Goal: Navigation & Orientation: Find specific page/section

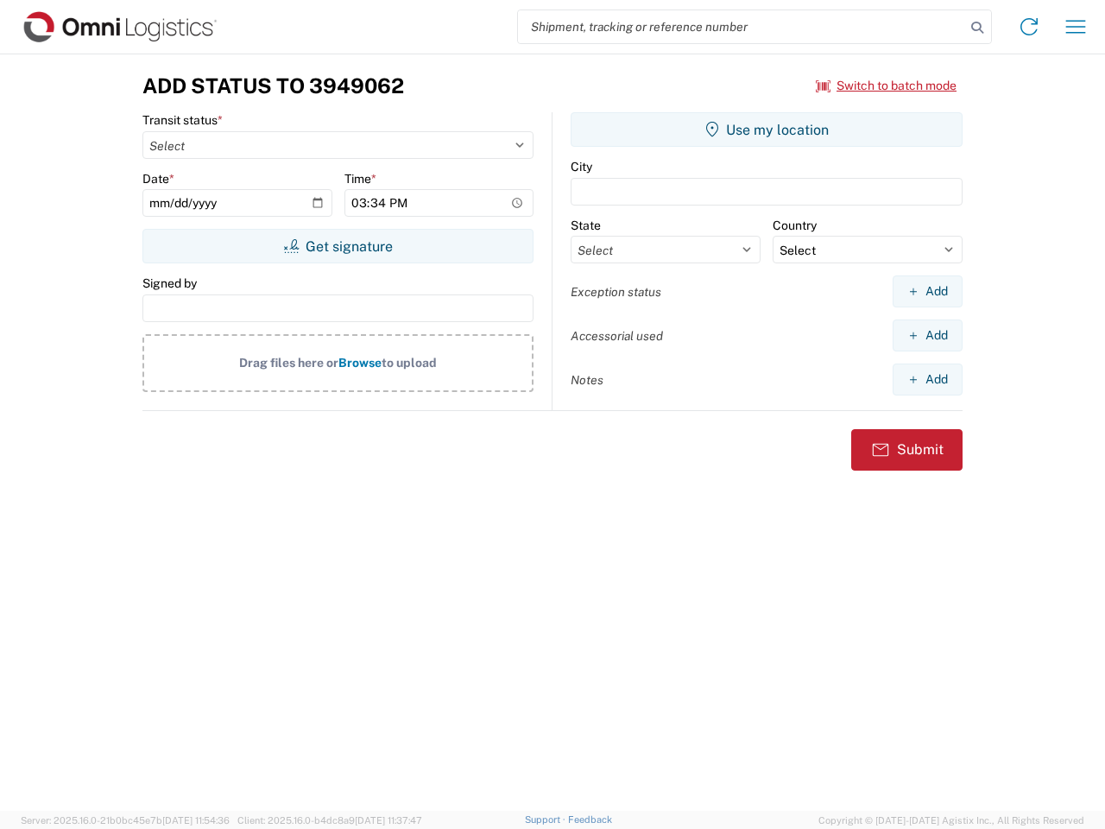
click at [742, 27] on input "search" at bounding box center [741, 26] width 447 height 33
click at [978, 28] on icon at bounding box center [978, 28] width 24 height 24
click at [1029, 27] on icon at bounding box center [1030, 27] width 28 height 28
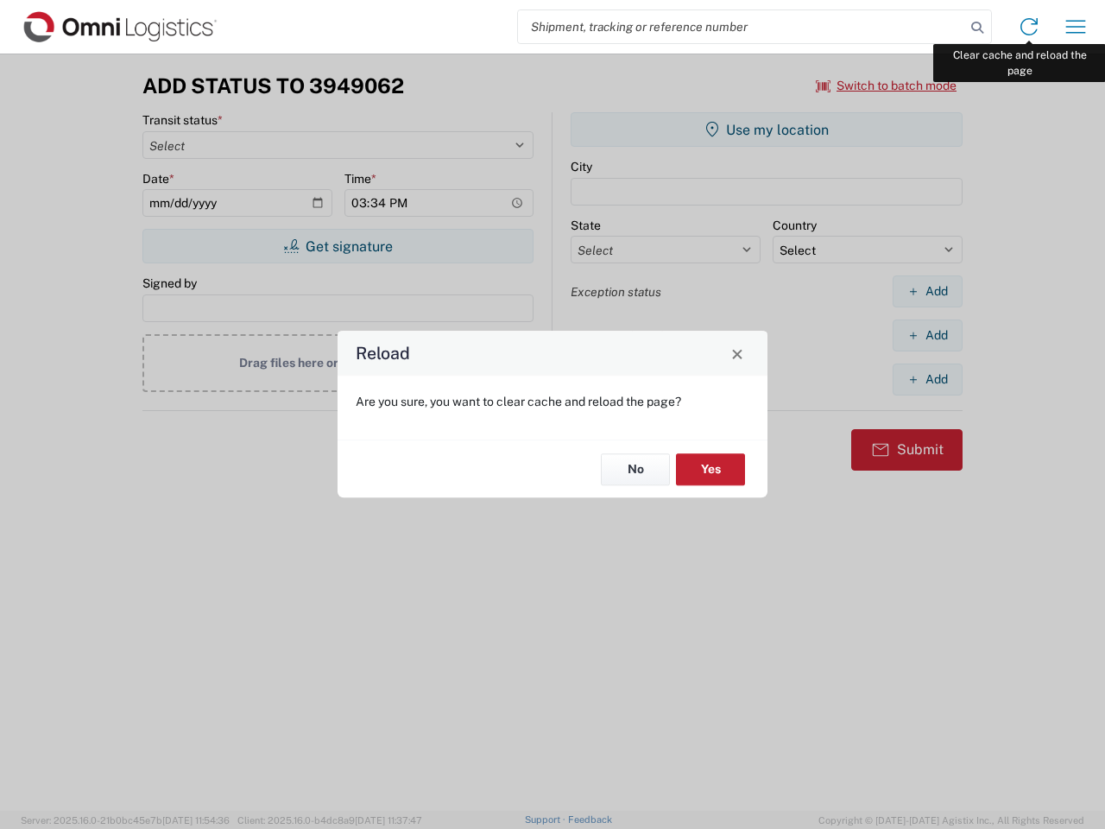
click at [1076, 27] on div "Reload Are you sure, you want to clear cache and reload the page? No Yes" at bounding box center [552, 414] width 1105 height 829
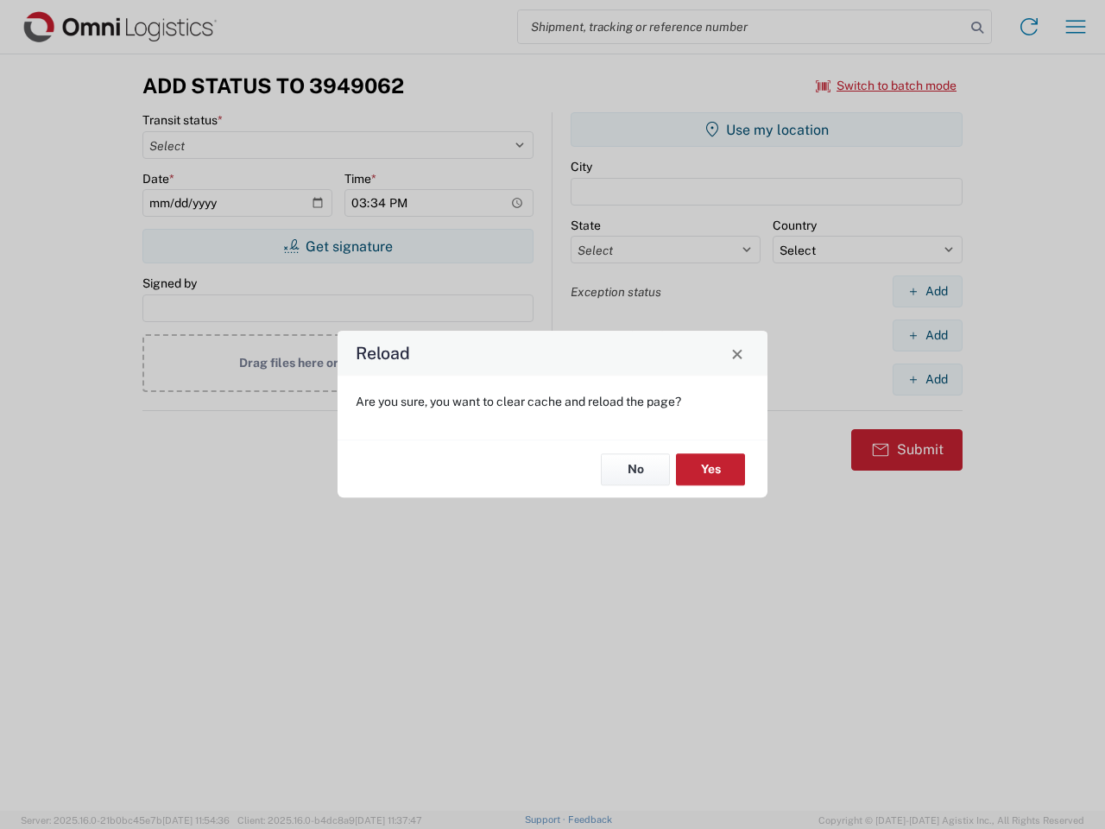
click at [887, 86] on div "Reload Are you sure, you want to clear cache and reload the page? No Yes" at bounding box center [552, 414] width 1105 height 829
click at [338, 246] on div "Reload Are you sure, you want to clear cache and reload the page? No Yes" at bounding box center [552, 414] width 1105 height 829
click at [767, 130] on div "Reload Are you sure, you want to clear cache and reload the page? No Yes" at bounding box center [552, 414] width 1105 height 829
click at [928, 291] on div "Reload Are you sure, you want to clear cache and reload the page? No Yes" at bounding box center [552, 414] width 1105 height 829
click at [928, 335] on div "Reload Are you sure, you want to clear cache and reload the page? No Yes" at bounding box center [552, 414] width 1105 height 829
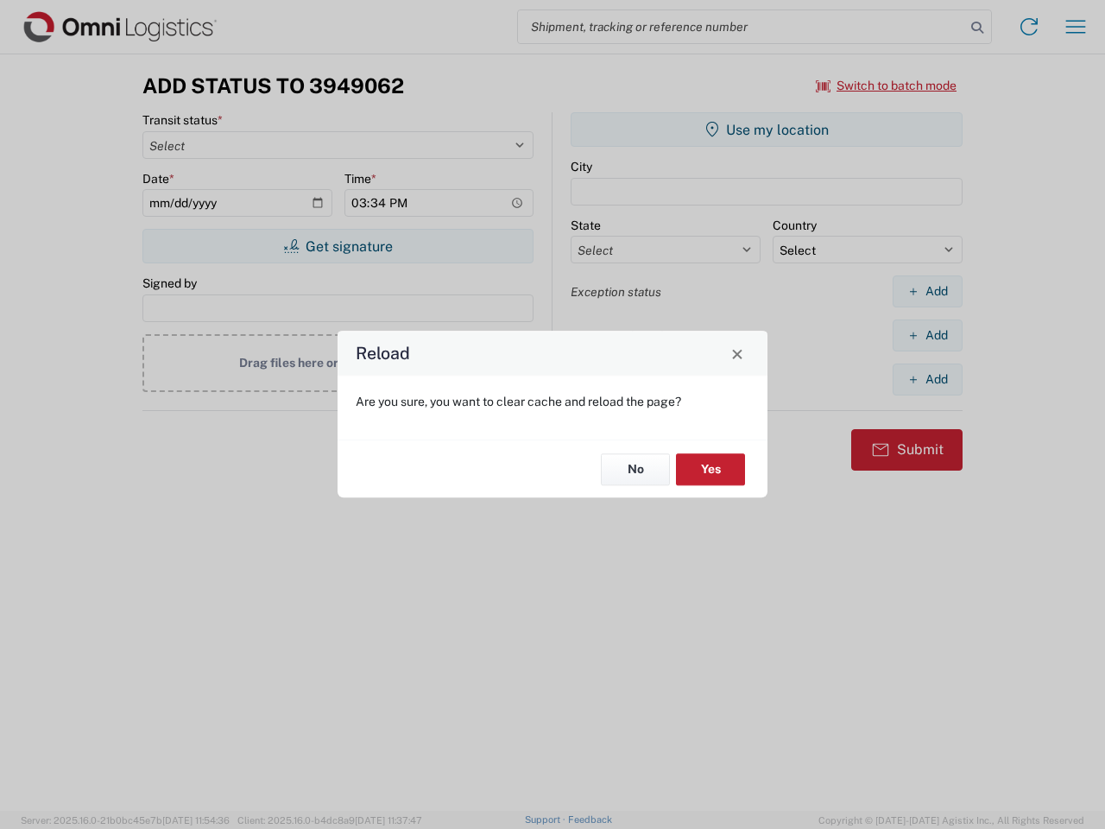
click at [928, 379] on div "Reload Are you sure, you want to clear cache and reload the page? No Yes" at bounding box center [552, 414] width 1105 height 829
